Goal: Transaction & Acquisition: Subscribe to service/newsletter

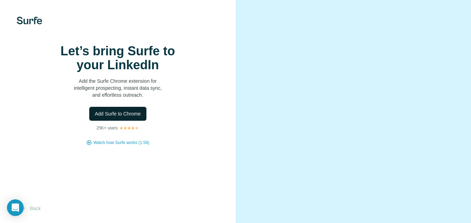
click at [116, 117] on span "Add Surfe to Chrome" at bounding box center [118, 113] width 46 height 7
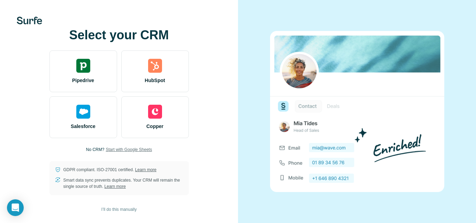
click at [122, 151] on span "Start with Google Sheets" at bounding box center [129, 150] width 46 height 6
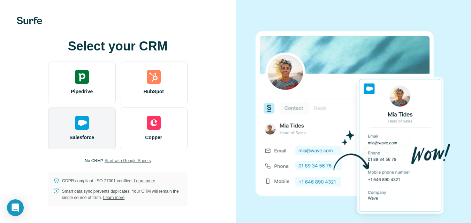
click at [78, 142] on div "Salesforce" at bounding box center [82, 129] width 68 height 42
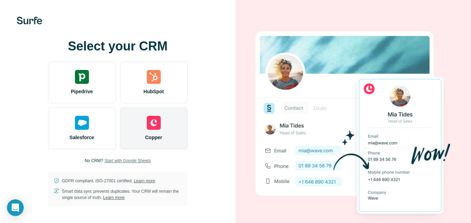
click at [147, 115] on div "Copper" at bounding box center [154, 129] width 68 height 42
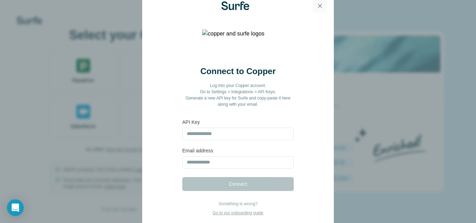
click at [321, 1] on button "button" at bounding box center [320, 6] width 14 height 14
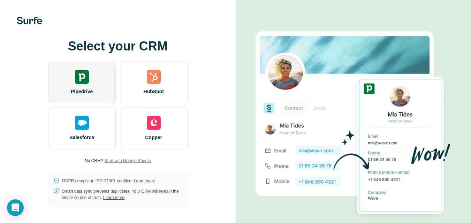
click at [89, 64] on div "Pipedrive" at bounding box center [82, 83] width 68 height 42
